Goal: Task Accomplishment & Management: Use online tool/utility

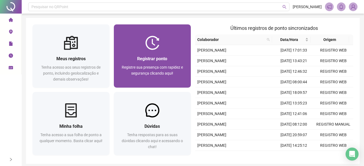
click at [164, 61] on span "Registrar ponto" at bounding box center [152, 58] width 30 height 5
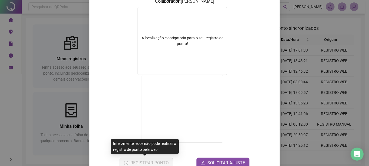
scroll to position [96, 0]
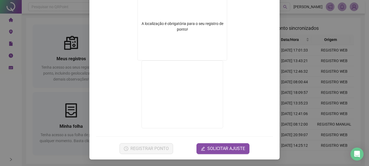
drag, startPoint x: 143, startPoint y: 162, endPoint x: 136, endPoint y: 88, distance: 74.4
click at [138, 87] on form "A localização é obrigatória para o seu registro de ponto!" at bounding box center [184, 61] width 177 height 137
click at [91, 87] on div "Registro de ponto web 07:31:16 Empregador : GESTAO NEXXO LTDA Colaborador : [PE…" at bounding box center [184, 35] width 190 height 250
click at [81, 68] on div "Registro de ponto web 07:31:17 Empregador : GESTAO NEXXO LTDA Colaborador : [PE…" at bounding box center [184, 83] width 369 height 166
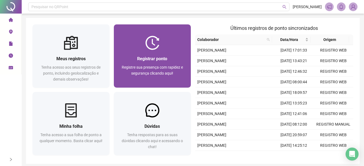
click at [157, 55] on div "Registrar ponto" at bounding box center [152, 58] width 64 height 7
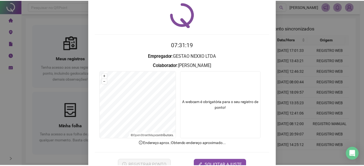
scroll to position [34, 0]
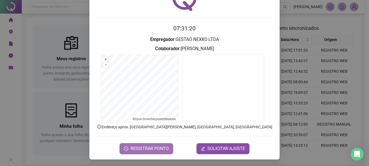
click at [150, 144] on button "REGISTRAR PONTO" at bounding box center [145, 148] width 53 height 11
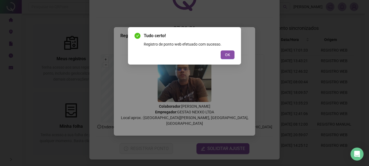
click at [237, 59] on div "Tudo certo! Registro de ponto web efetuado com sucesso. OK" at bounding box center [184, 45] width 113 height 37
click at [235, 58] on div "Tudo certo! Registro de ponto web efetuado com sucesso. OK" at bounding box center [184, 45] width 113 height 37
click at [233, 56] on button "OK" at bounding box center [227, 54] width 14 height 9
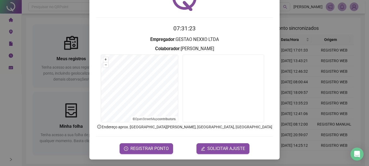
click at [299, 54] on div "Registro de ponto web 07:31:23 Empregador : GESTAO NEXXO LTDA Colaborador : [PE…" at bounding box center [184, 83] width 369 height 166
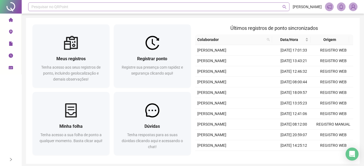
click at [7, 99] on div "Página inicial Registrar ponto Espelho de ponto Meus registros Minhas solicitaç…" at bounding box center [11, 76] width 22 height 153
